Goal: Task Accomplishment & Management: Use online tool/utility

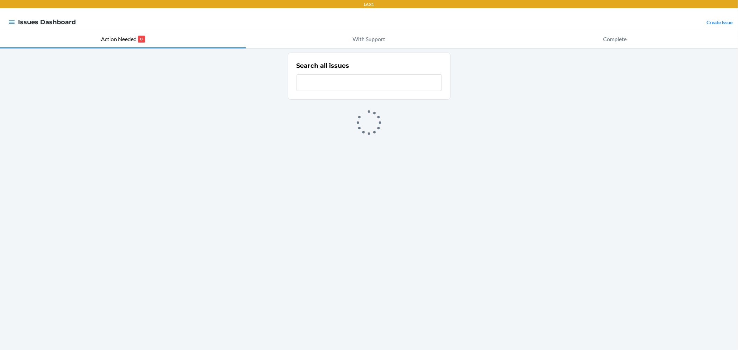
click at [15, 22] on div at bounding box center [12, 22] width 12 height 15
click at [11, 22] on icon "button" at bounding box center [12, 21] width 6 height 3
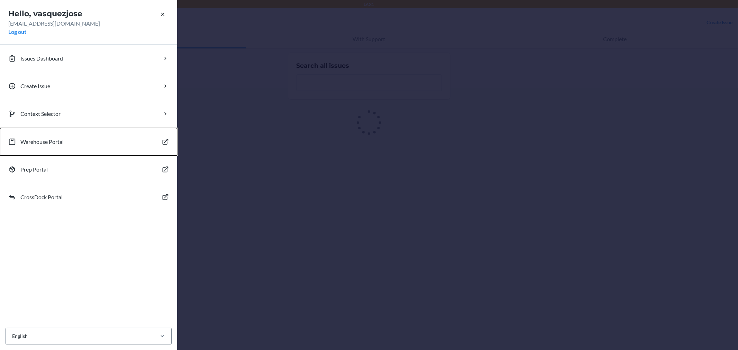
click at [29, 147] on button "Warehouse Portal" at bounding box center [88, 142] width 177 height 28
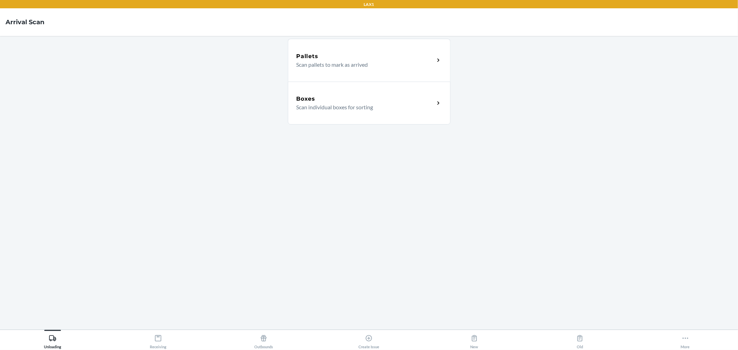
click at [358, 105] on p "Scan individual boxes for sorting" at bounding box center [362, 107] width 132 height 8
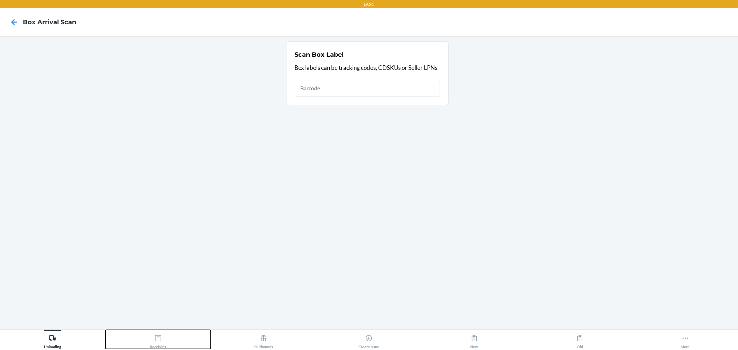
click at [169, 346] on button "Receiving" at bounding box center [157, 339] width 105 height 19
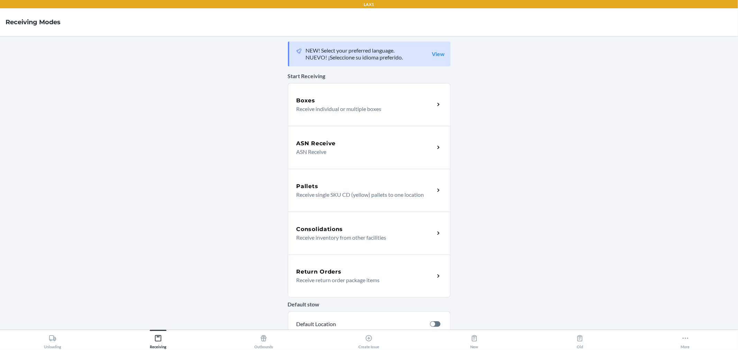
click at [342, 100] on div "Boxes" at bounding box center [365, 100] width 138 height 8
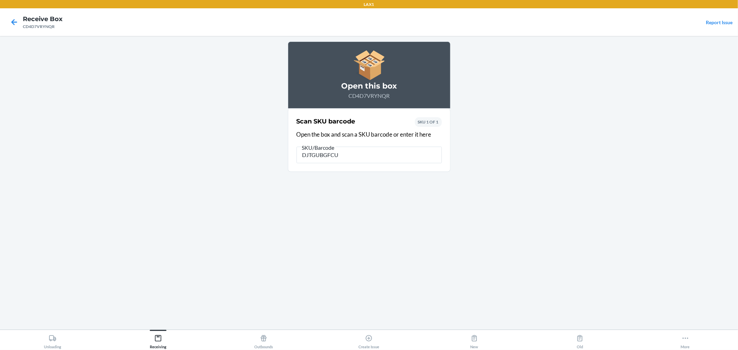
type input "DJTGUBGFCUW"
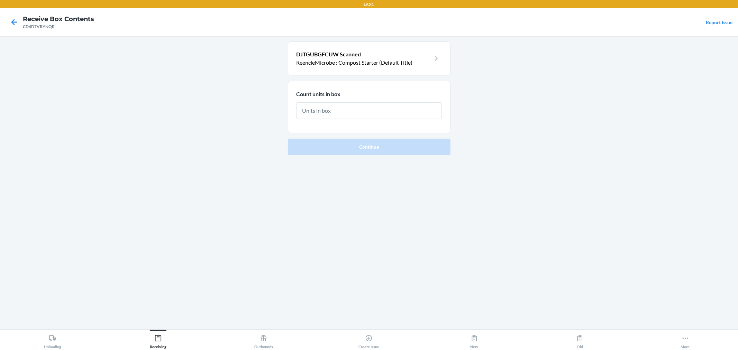
click at [436, 57] on icon at bounding box center [436, 58] width 11 height 11
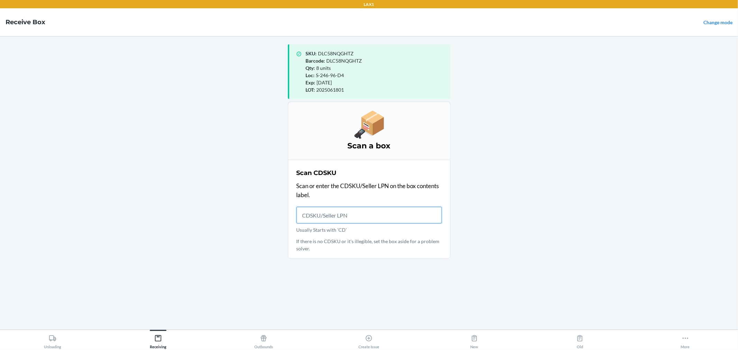
click at [354, 218] on input "Usually Starts with 'CD'" at bounding box center [368, 215] width 145 height 17
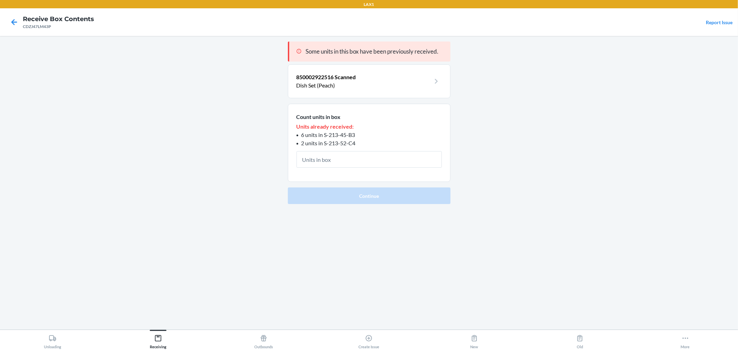
click at [433, 82] on icon at bounding box center [436, 81] width 11 height 11
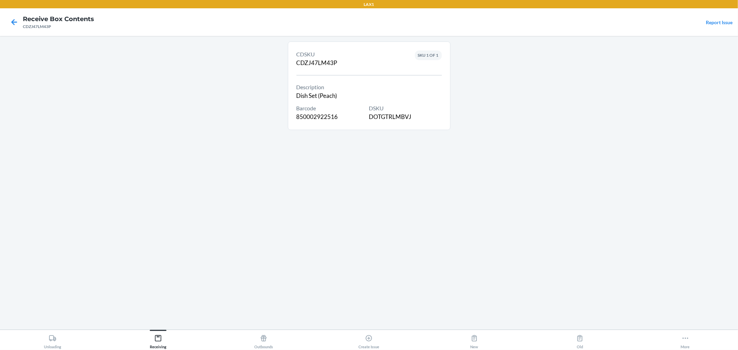
click at [358, 94] on section "Description Dish Set (Peach)" at bounding box center [368, 91] width 145 height 17
click at [15, 21] on icon at bounding box center [14, 22] width 12 height 12
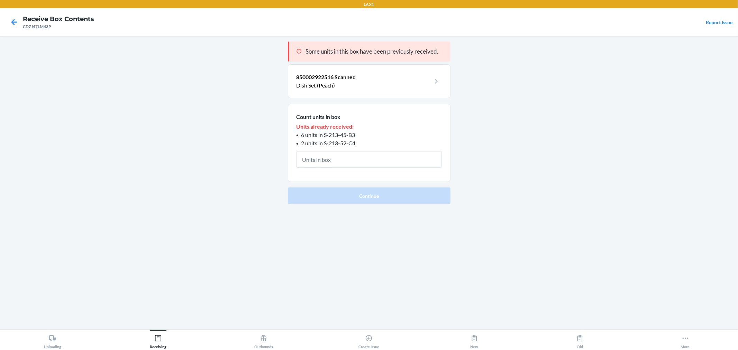
click at [342, 156] on input "text" at bounding box center [368, 159] width 145 height 17
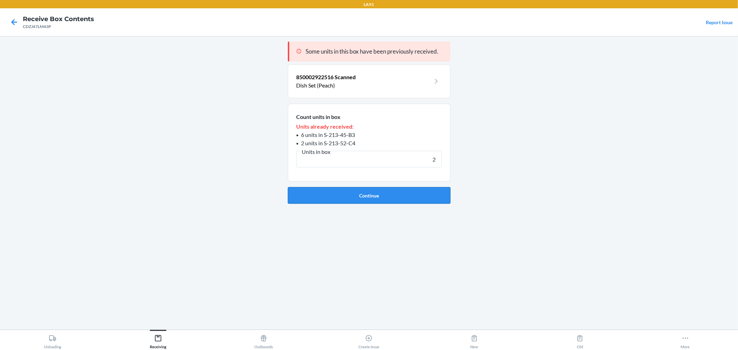
type input "2"
click at [392, 198] on button "Continue" at bounding box center [369, 195] width 163 height 17
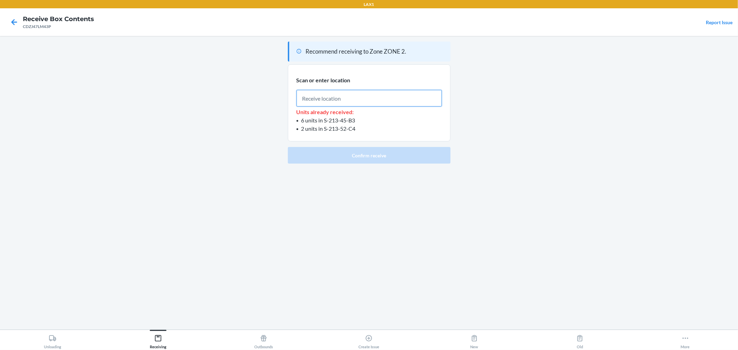
click at [343, 92] on input "text" at bounding box center [368, 98] width 145 height 17
paste input "S-213-45-B3"
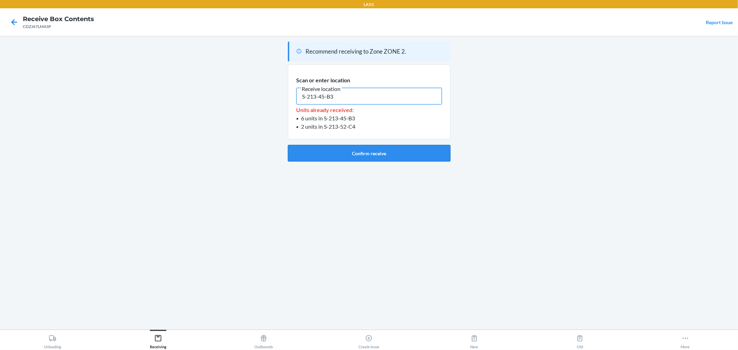
type input "S-213-45-B3"
click at [361, 154] on button "Confirm receive" at bounding box center [369, 153] width 163 height 17
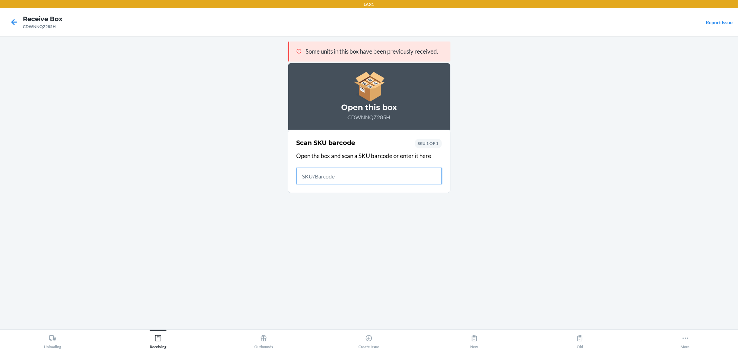
click at [362, 177] on input "text" at bounding box center [368, 176] width 145 height 17
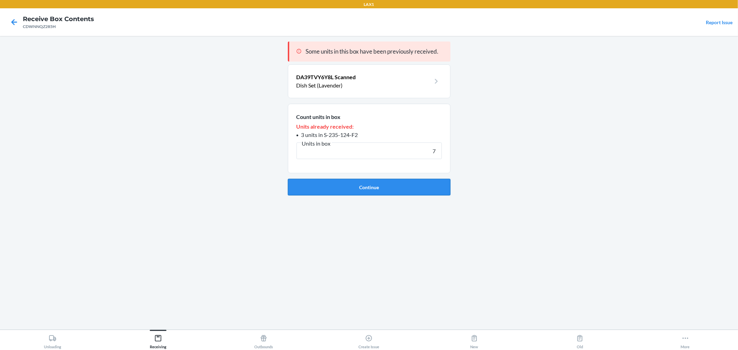
type input "7"
click at [392, 190] on button "Continue" at bounding box center [369, 187] width 163 height 17
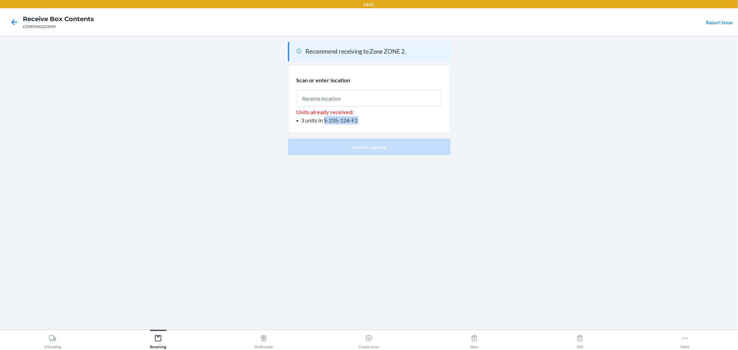
drag, startPoint x: 361, startPoint y: 120, endPoint x: 325, endPoint y: 121, distance: 35.6
click at [325, 121] on li "3 units in S-235-124-F2" at bounding box center [368, 120] width 145 height 8
copy span "S-235-124-F2"
click at [323, 100] on input "text" at bounding box center [368, 98] width 145 height 17
paste input "S-235-124-F2"
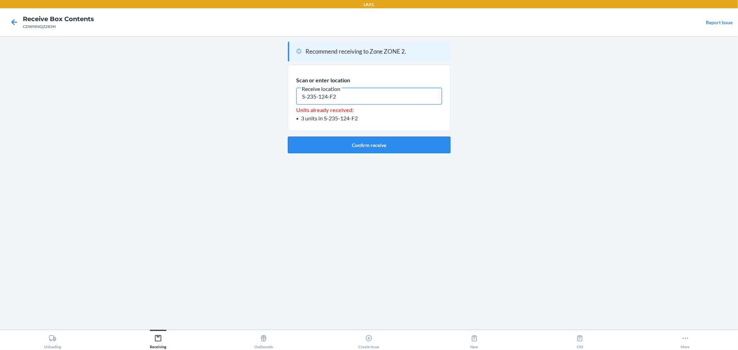
type input "S-235-124-F2"
click at [365, 143] on button "Confirm receive" at bounding box center [369, 145] width 163 height 17
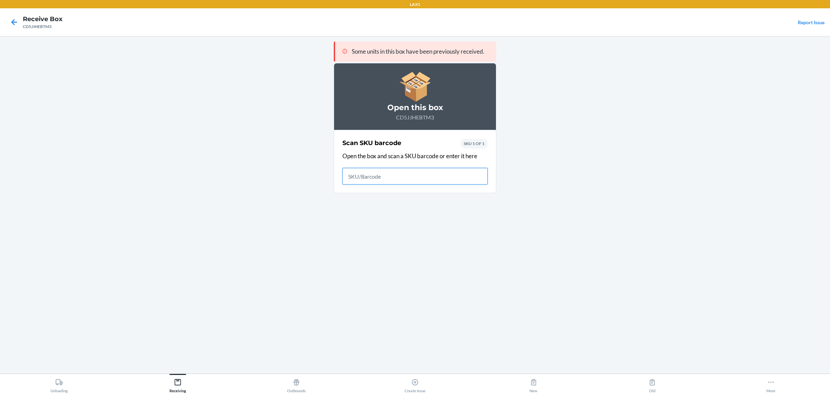
click at [390, 178] on input "text" at bounding box center [414, 176] width 145 height 17
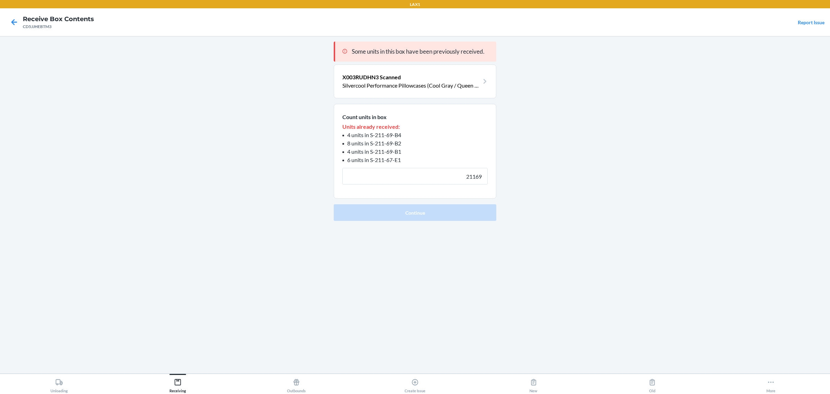
click at [334, 204] on button "Continue" at bounding box center [415, 212] width 163 height 17
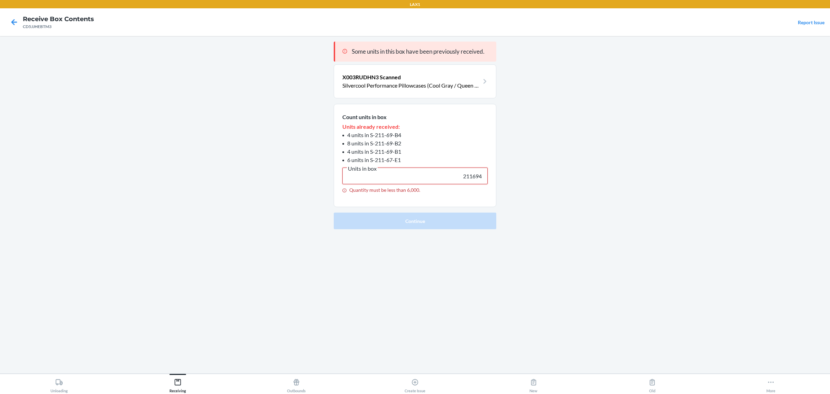
click at [453, 169] on input "211694" at bounding box center [414, 175] width 145 height 17
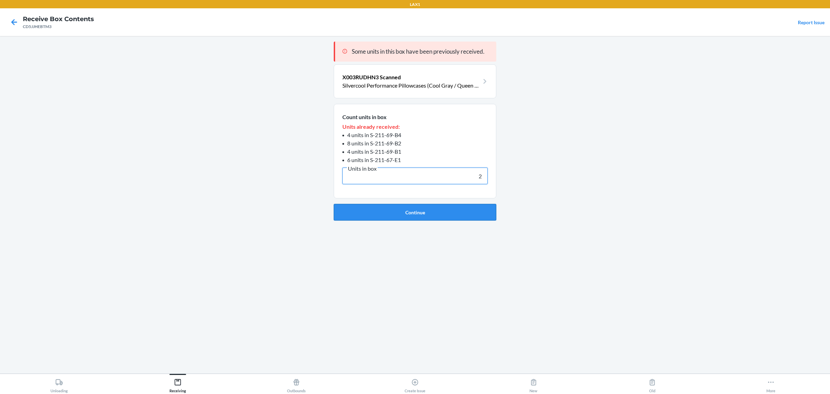
type input "2"
click at [445, 209] on button "Continue" at bounding box center [415, 212] width 163 height 17
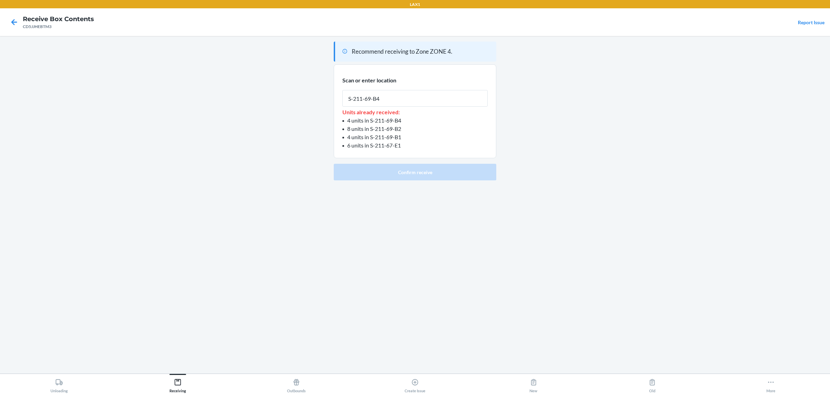
type input "S-211-69-B4"
